Goal: Check status: Check status

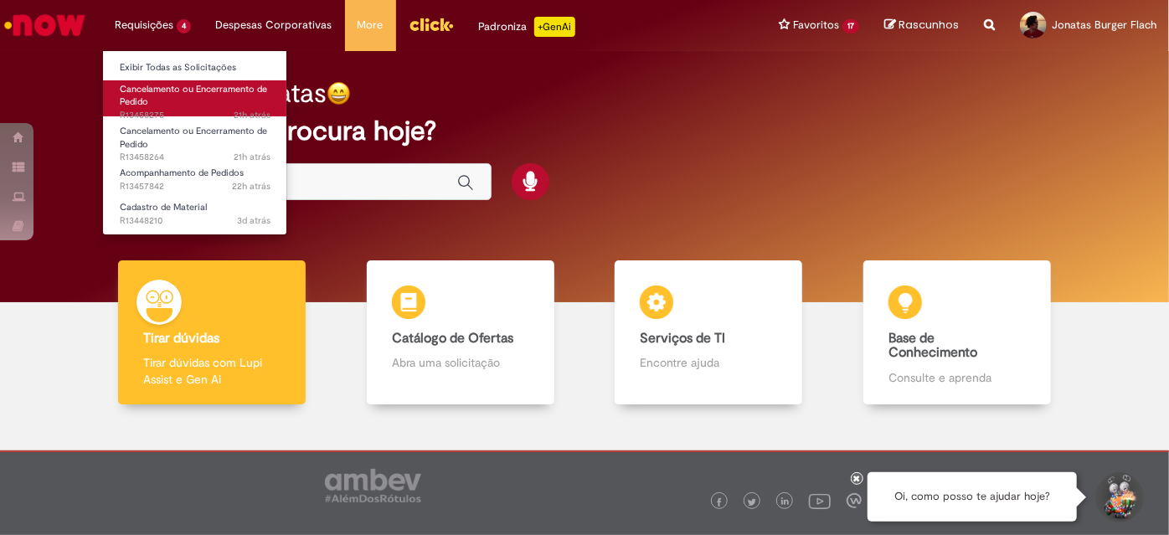
click at [167, 102] on link "Cancelamento ou Encerramento de Pedido 21h atrás 21 horas atrás R13458275" at bounding box center [195, 98] width 184 height 36
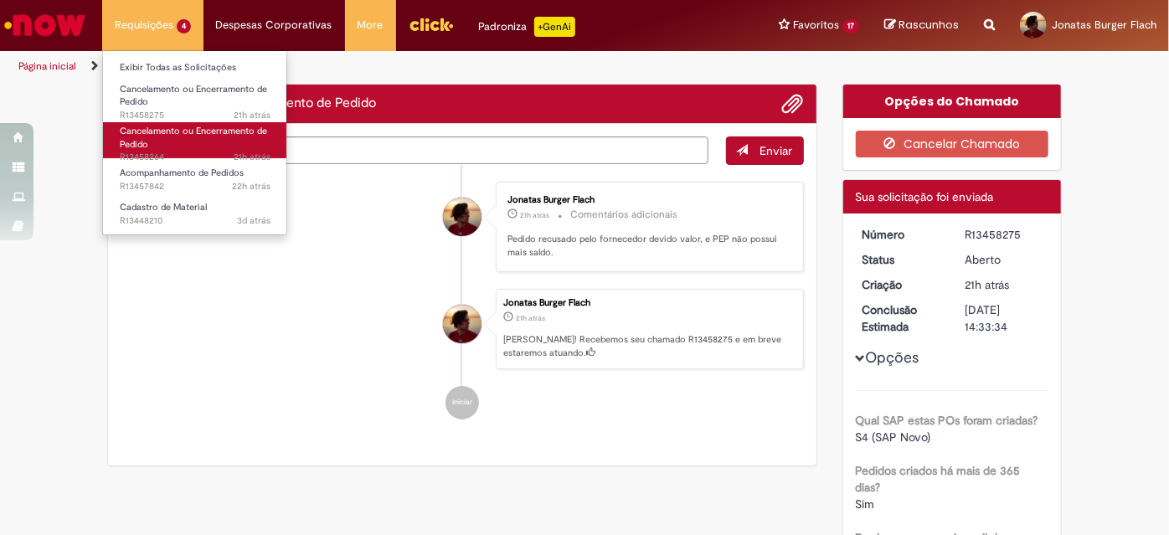
click at [171, 142] on link "Cancelamento ou Encerramento de Pedido 21h atrás 21 horas atrás R13458264" at bounding box center [195, 140] width 184 height 36
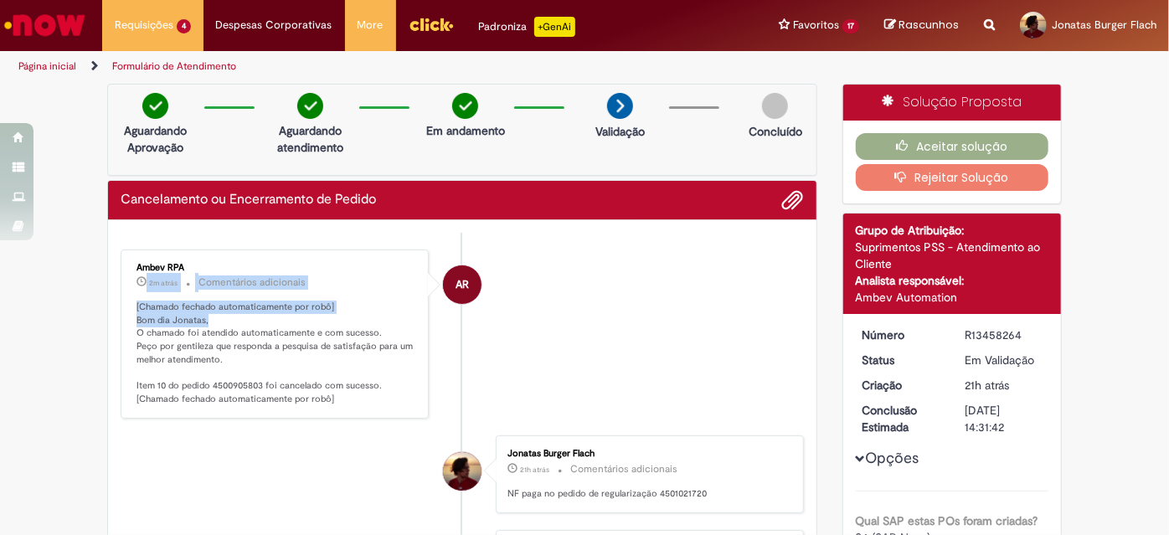
drag, startPoint x: 137, startPoint y: 278, endPoint x: 355, endPoint y: 343, distance: 227.2
click at [354, 335] on div "Ambev RPA 2m atrás 2 minutos atrás [DATE] 11:03:04 Comentários adicionais [Cham…" at bounding box center [275, 334] width 298 height 160
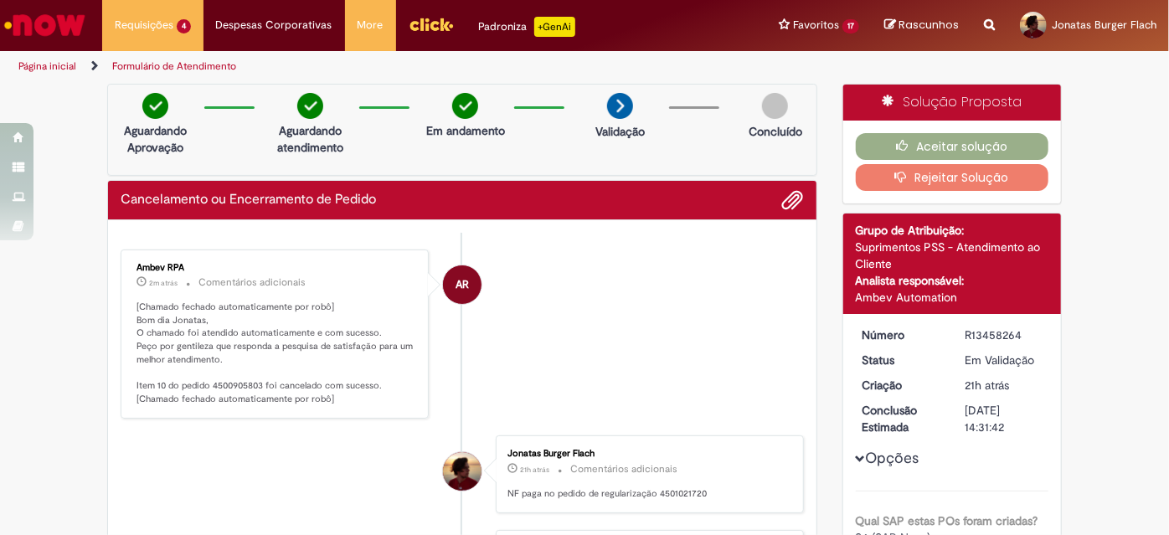
click at [359, 352] on p "[Chamado fechado automaticamente por robô] Bom dia Jonatas, O chamado foi atend…" at bounding box center [275, 353] width 279 height 105
click at [239, 387] on p "[Chamado fechado automaticamente por robô] Bom dia Jonatas, O chamado foi atend…" at bounding box center [275, 353] width 279 height 105
click at [239, 385] on p "[Chamado fechado automaticamente por robô] Bom dia Jonatas, O chamado foi atend…" at bounding box center [275, 353] width 279 height 105
copy p "4500905803"
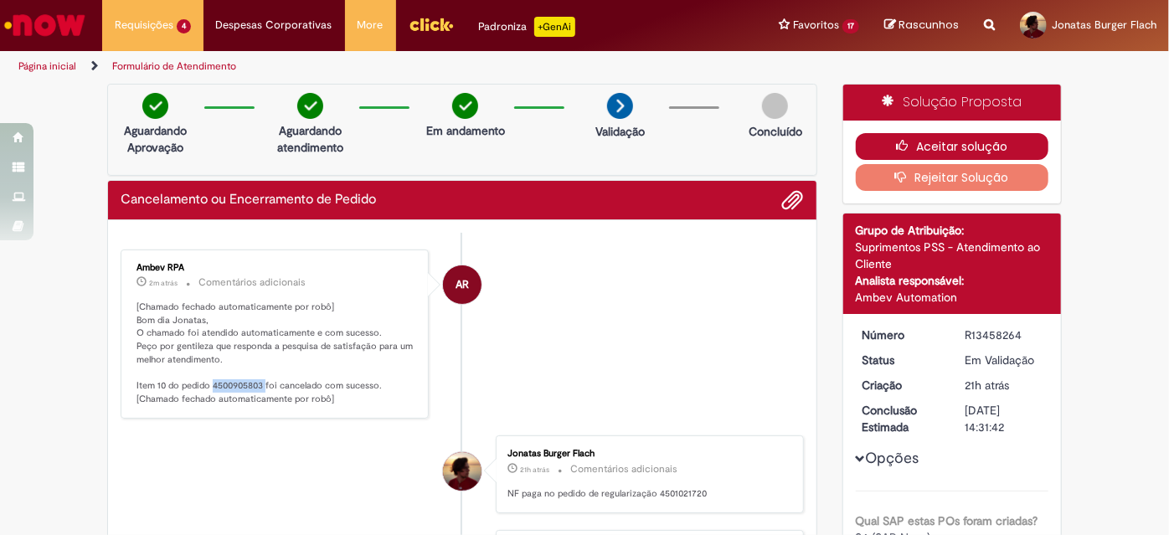
click at [896, 142] on icon "button" at bounding box center [906, 146] width 20 height 12
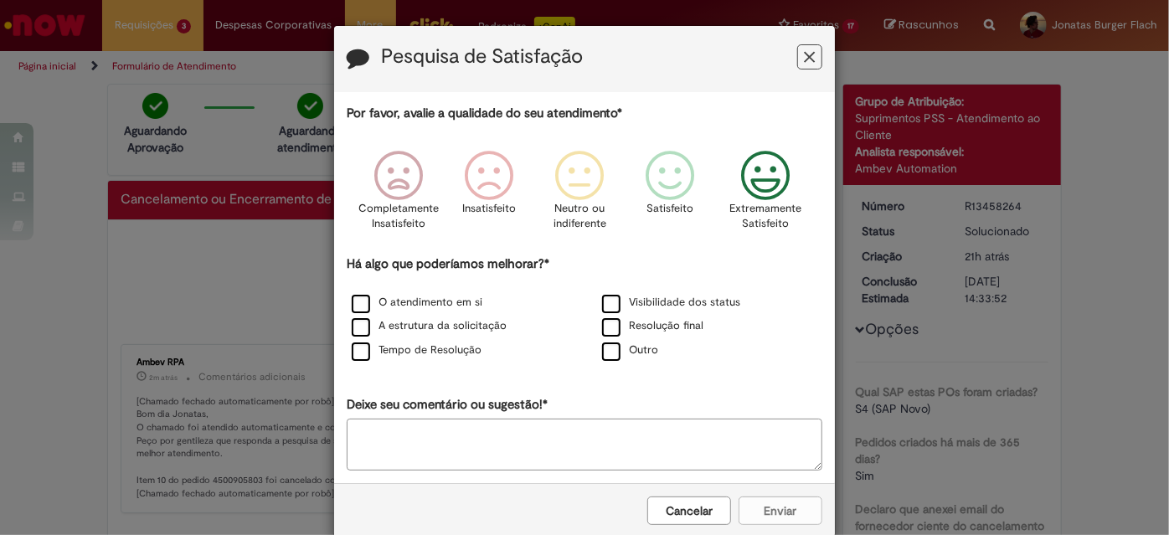
click at [752, 182] on icon "Feedback" at bounding box center [765, 176] width 63 height 50
click at [610, 301] on label "Visibilidade dos status" at bounding box center [671, 303] width 138 height 16
click at [776, 514] on button "Enviar" at bounding box center [780, 510] width 84 height 28
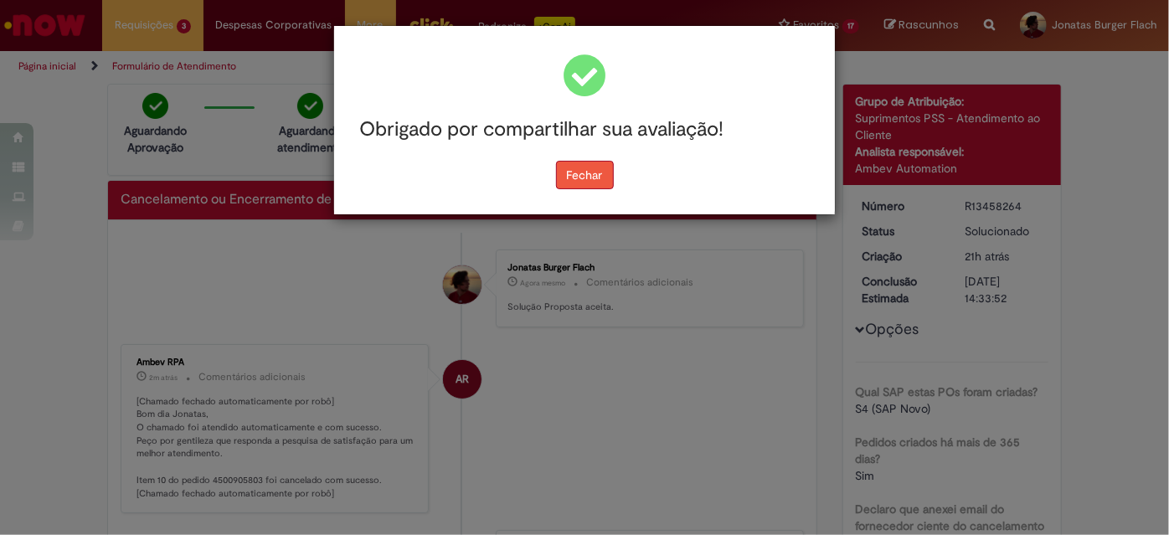
click at [591, 176] on button "Fechar" at bounding box center [585, 175] width 58 height 28
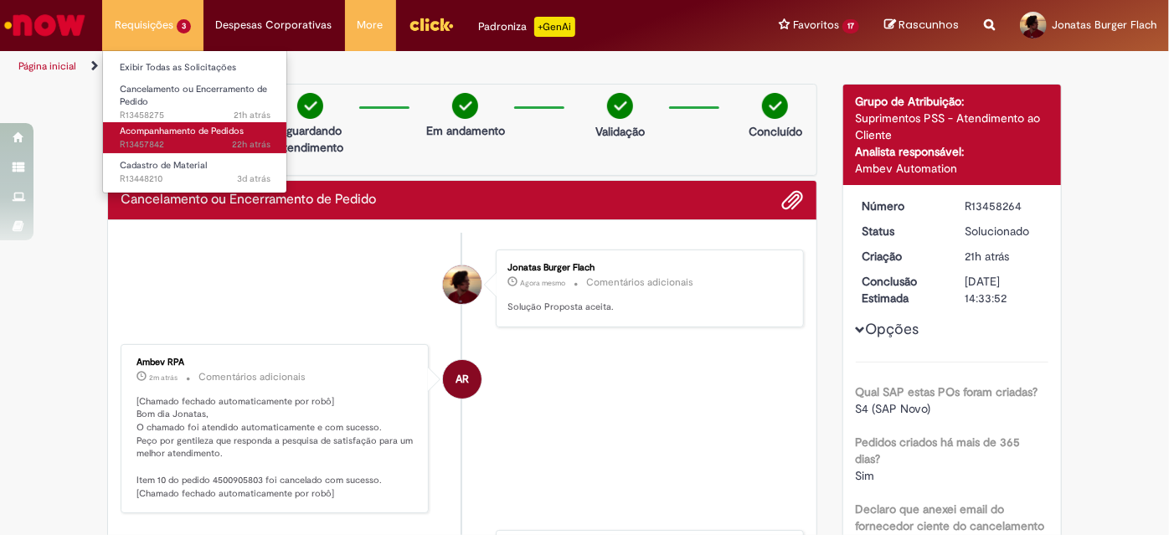
click at [167, 134] on span "Acompanhamento de Pedidos" at bounding box center [182, 131] width 124 height 13
